Goal: Information Seeking & Learning: Find specific fact

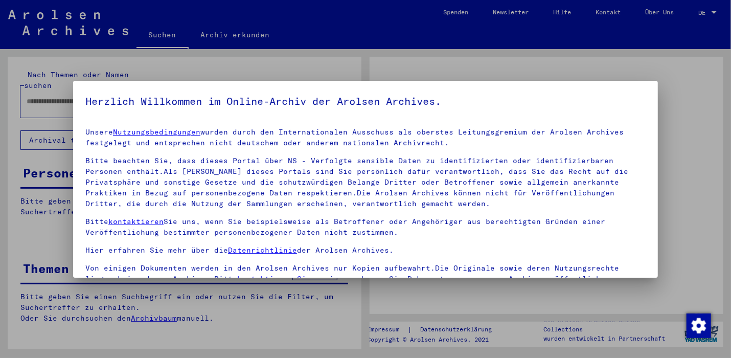
click at [65, 91] on div at bounding box center [365, 179] width 731 height 358
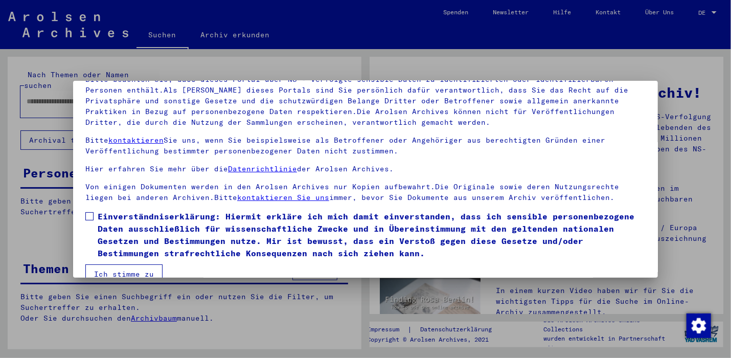
scroll to position [87, 0]
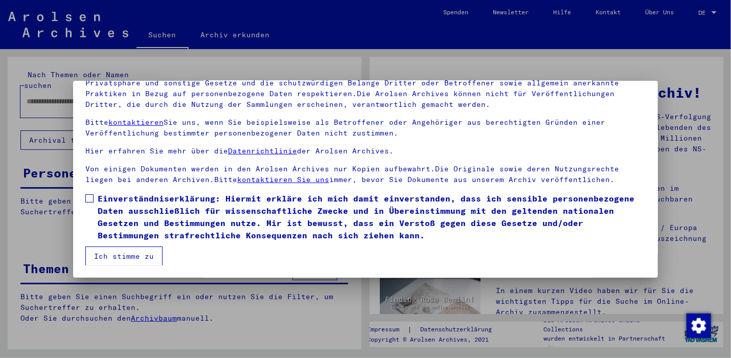
click at [91, 197] on span at bounding box center [89, 198] width 8 height 8
click at [121, 252] on button "Ich stimme zu" at bounding box center [123, 255] width 77 height 19
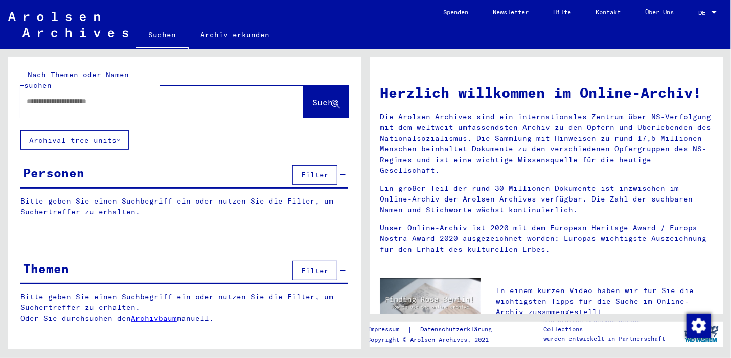
click at [45, 96] on input "text" at bounding box center [150, 101] width 246 height 11
paste input "**********"
click at [312, 97] on span "Suche" at bounding box center [325, 102] width 26 height 10
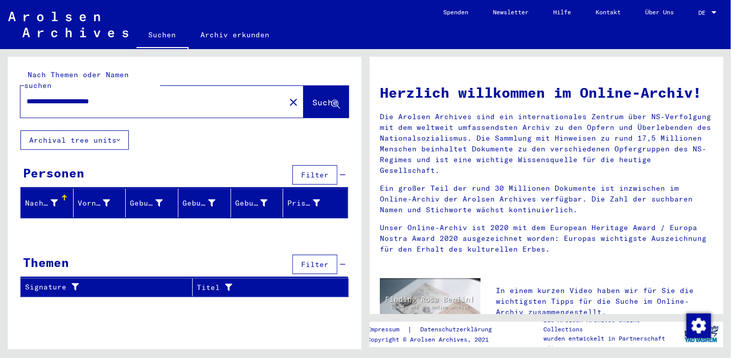
click at [99, 96] on input "**********" at bounding box center [150, 101] width 246 height 11
type input "**********"
click at [312, 97] on span "Suche" at bounding box center [325, 102] width 26 height 10
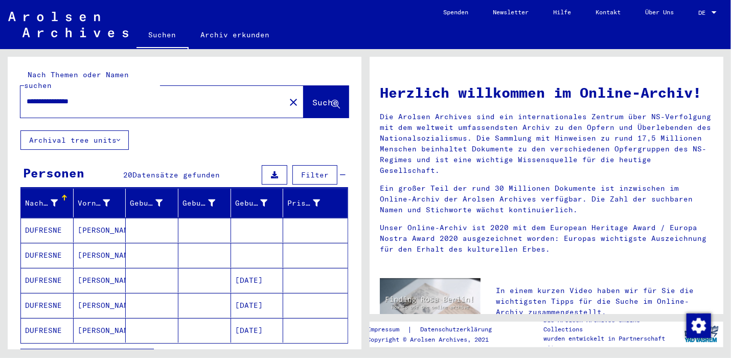
click at [41, 218] on mat-cell "DUFRESNE" at bounding box center [47, 230] width 53 height 25
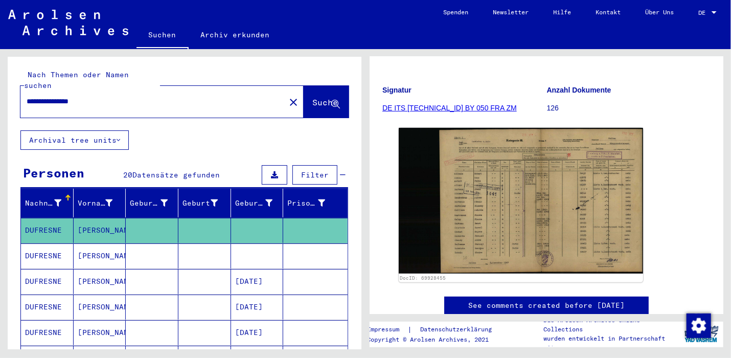
scroll to position [153, 0]
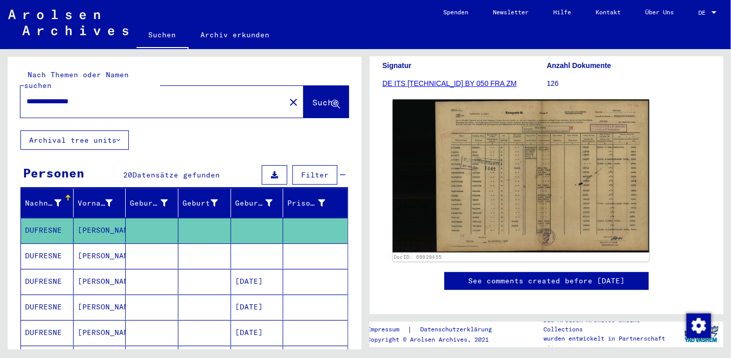
click at [520, 175] on img at bounding box center [520, 176] width 257 height 153
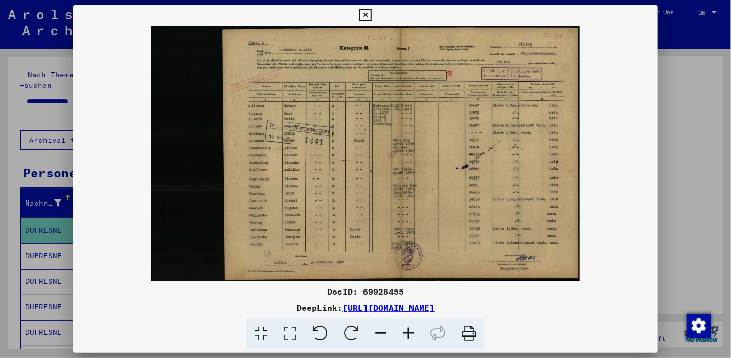
click at [408, 333] on icon at bounding box center [409, 333] width 28 height 31
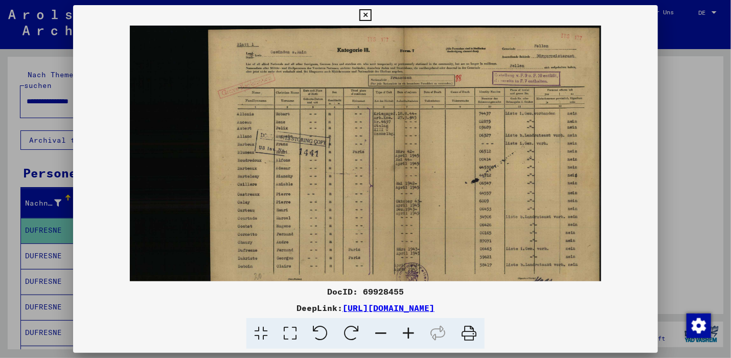
click at [408, 335] on icon at bounding box center [409, 333] width 28 height 31
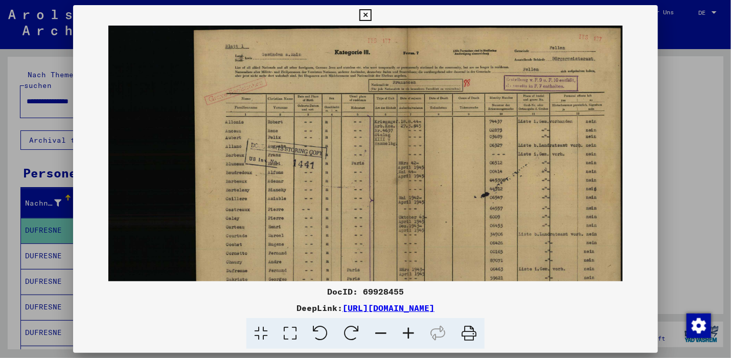
click at [408, 335] on icon at bounding box center [409, 333] width 28 height 31
click at [407, 335] on icon at bounding box center [409, 333] width 28 height 31
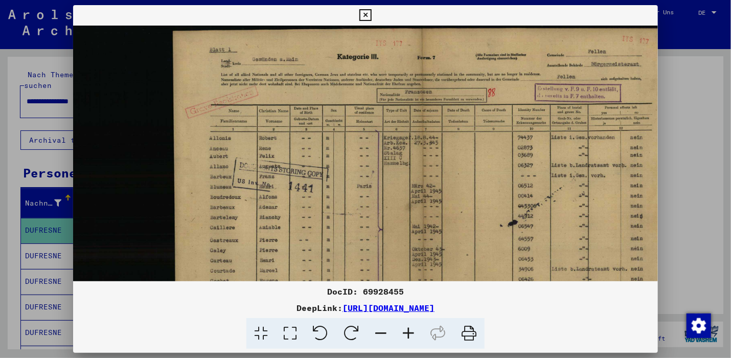
click at [407, 335] on icon at bounding box center [409, 333] width 28 height 31
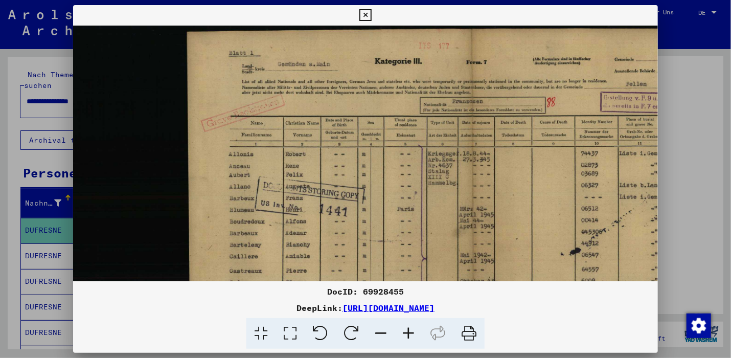
click at [407, 335] on icon at bounding box center [409, 333] width 28 height 31
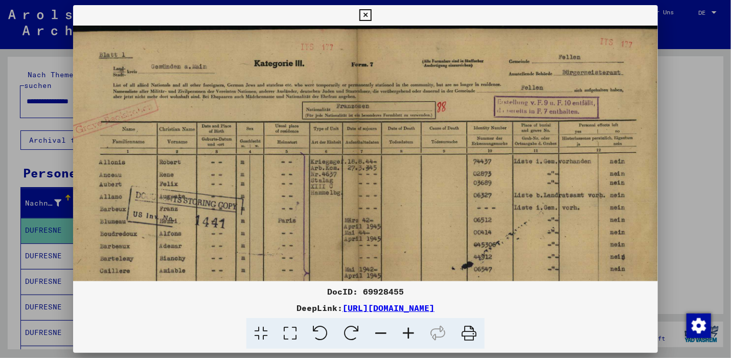
scroll to position [0, 138]
drag, startPoint x: 325, startPoint y: 204, endPoint x: 292, endPoint y: 206, distance: 32.8
click at [292, 206] on img at bounding box center [299, 243] width 728 height 434
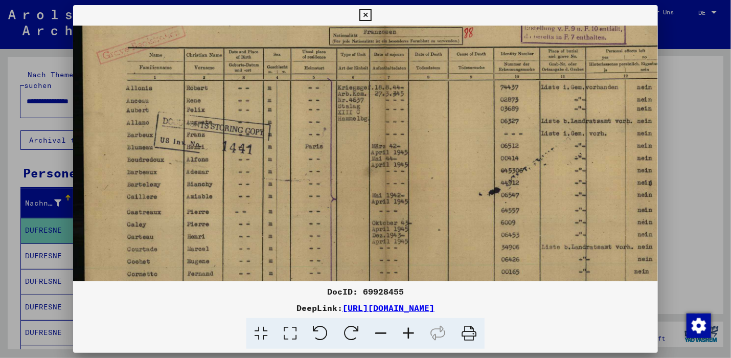
scroll to position [79, 112]
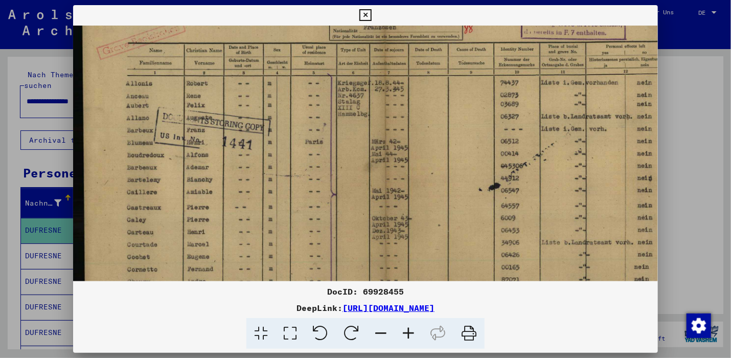
drag, startPoint x: 268, startPoint y: 213, endPoint x: 294, endPoint y: 135, distance: 82.1
click at [294, 135] on img at bounding box center [325, 164] width 728 height 434
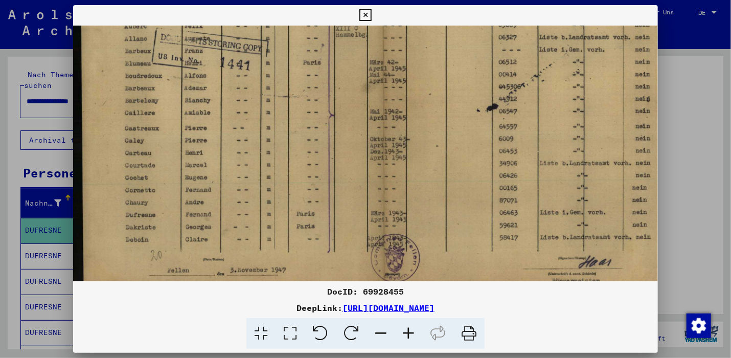
scroll to position [158, 114]
drag, startPoint x: 266, startPoint y: 232, endPoint x: 263, endPoint y: 156, distance: 76.2
click at [263, 156] on img at bounding box center [323, 84] width 728 height 434
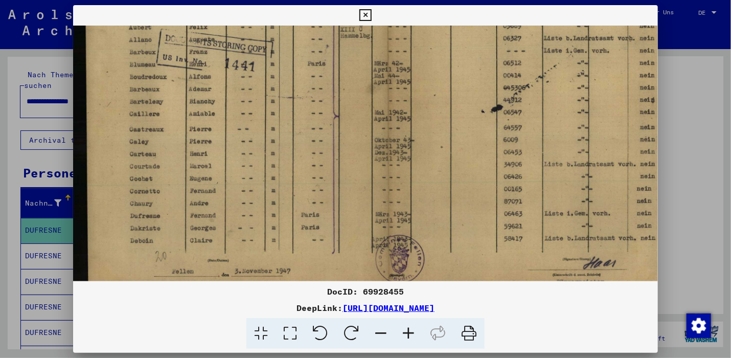
scroll to position [154, 110]
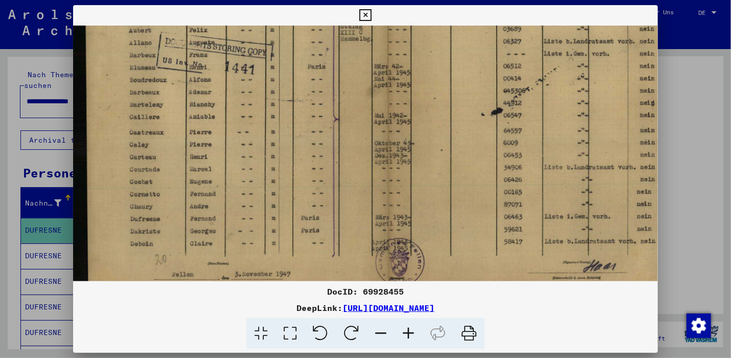
drag, startPoint x: 423, startPoint y: 217, endPoint x: 384, endPoint y: 225, distance: 39.7
click at [384, 225] on img at bounding box center [327, 89] width 728 height 434
click at [364, 16] on icon at bounding box center [365, 15] width 12 height 12
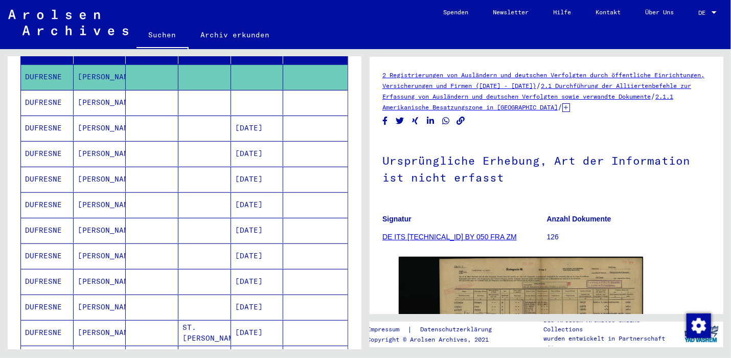
scroll to position [102, 0]
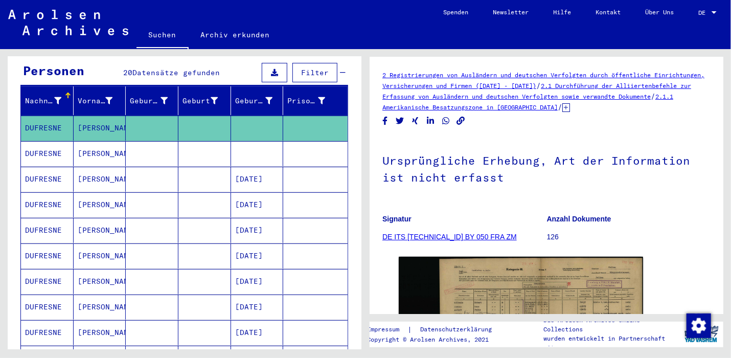
click at [87, 142] on mat-cell "[PERSON_NAME]" at bounding box center [100, 153] width 53 height 25
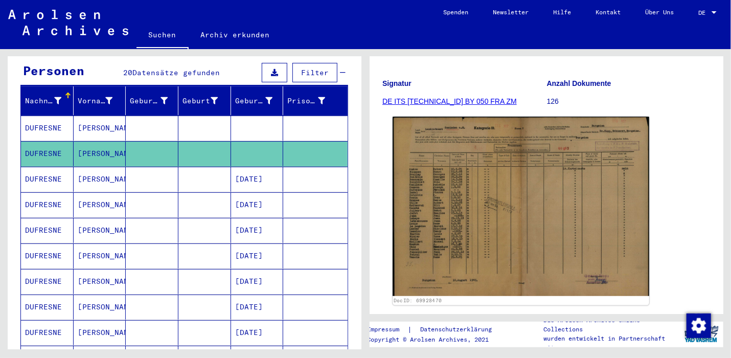
scroll to position [204, 0]
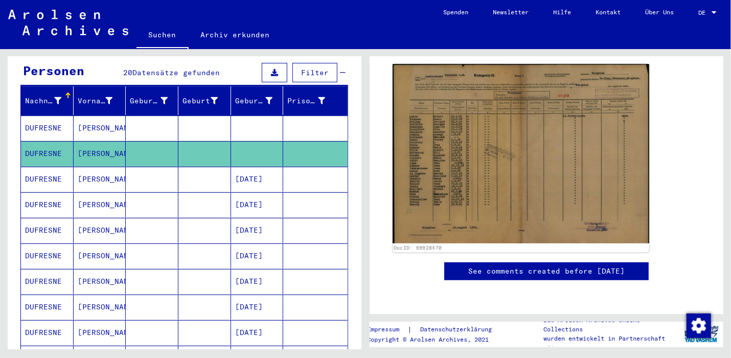
click at [489, 144] on img at bounding box center [520, 153] width 257 height 179
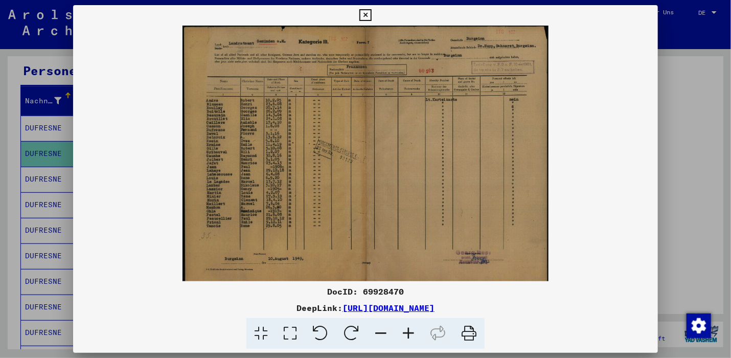
click at [408, 332] on icon at bounding box center [409, 333] width 28 height 31
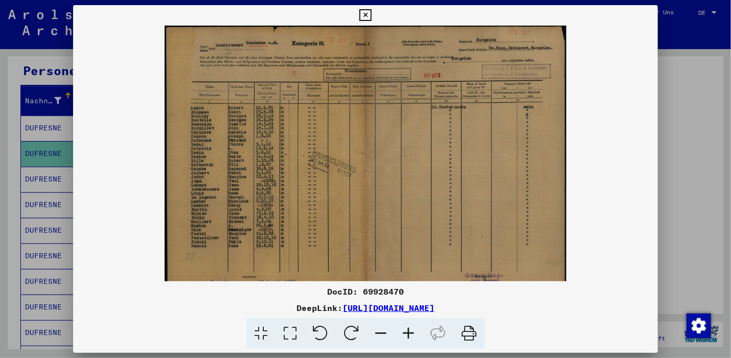
click at [408, 332] on icon at bounding box center [409, 333] width 28 height 31
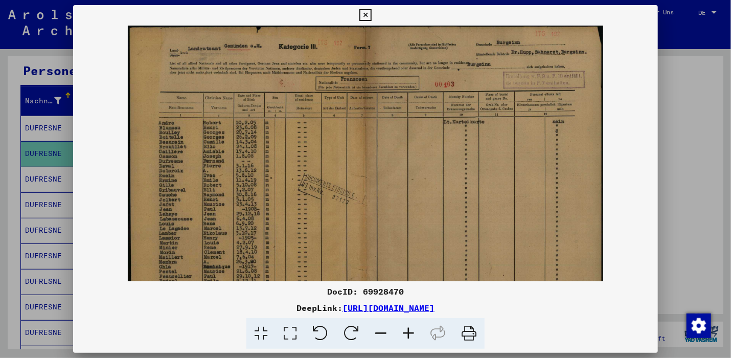
click at [408, 332] on icon at bounding box center [409, 333] width 28 height 31
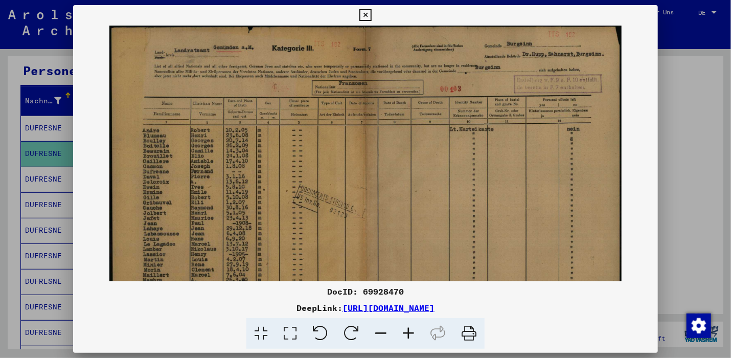
click at [408, 332] on icon at bounding box center [409, 333] width 28 height 31
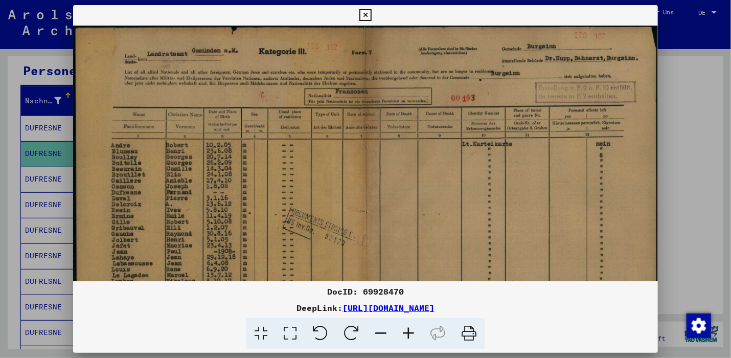
click at [408, 331] on icon at bounding box center [409, 333] width 28 height 31
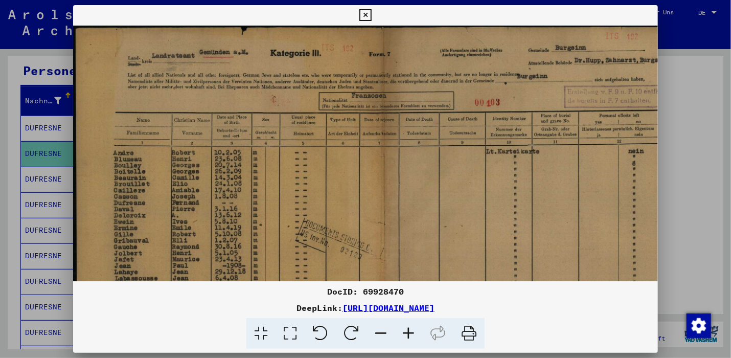
click at [408, 331] on icon at bounding box center [409, 333] width 28 height 31
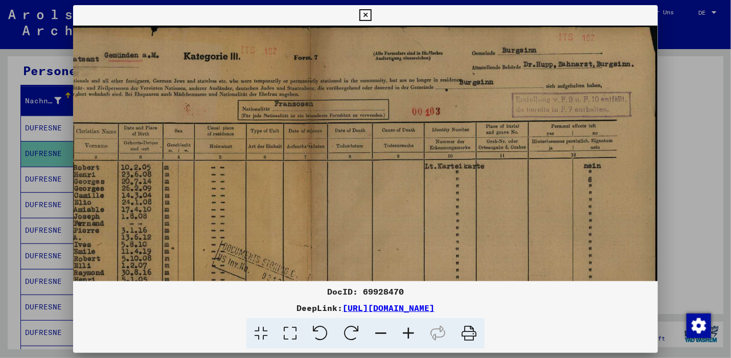
scroll to position [4, 85]
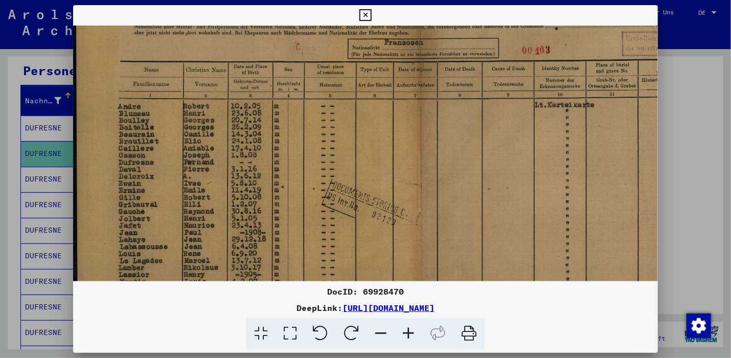
drag, startPoint x: 352, startPoint y: 198, endPoint x: 539, endPoint y: 155, distance: 191.4
click at [539, 155] on img at bounding box center [420, 207] width 695 height 486
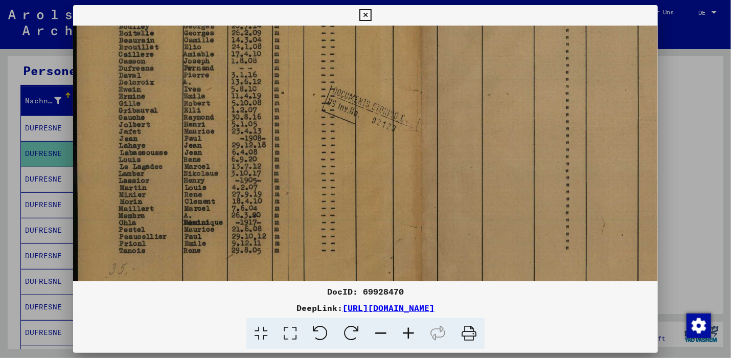
scroll to position [154, 0]
drag, startPoint x: 366, startPoint y: 228, endPoint x: 417, endPoint y: 149, distance: 94.4
click at [417, 149] on img at bounding box center [420, 114] width 695 height 486
click at [363, 15] on icon at bounding box center [365, 15] width 12 height 12
